Goal: Task Accomplishment & Management: Use online tool/utility

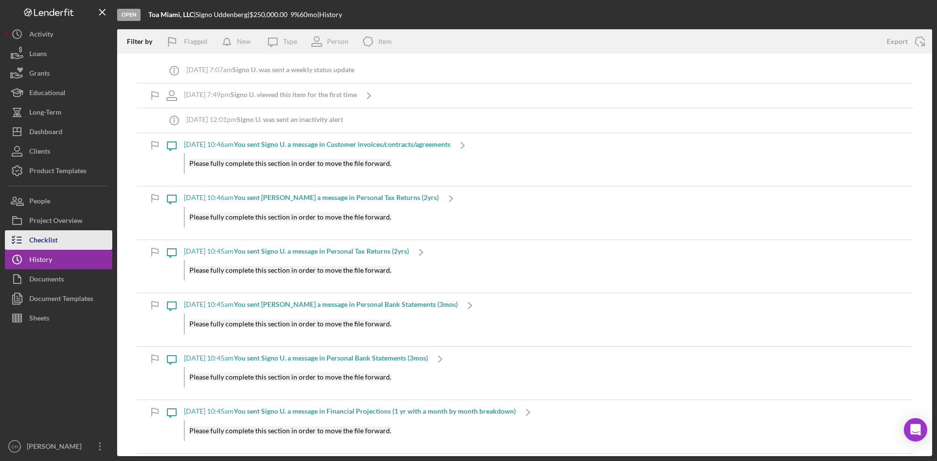
click at [53, 239] on div "Checklist" at bounding box center [43, 241] width 28 height 22
